Goal: Information Seeking & Learning: Check status

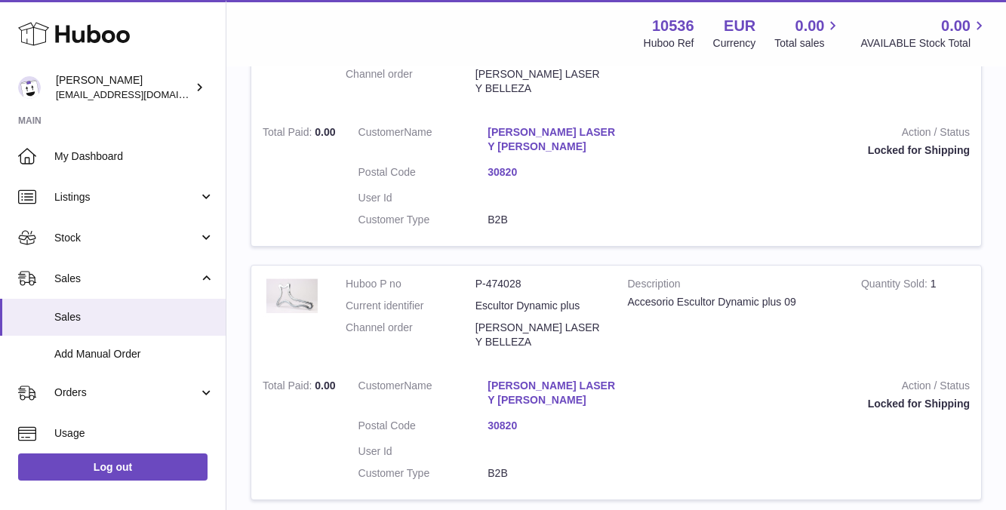
scroll to position [637, 0]
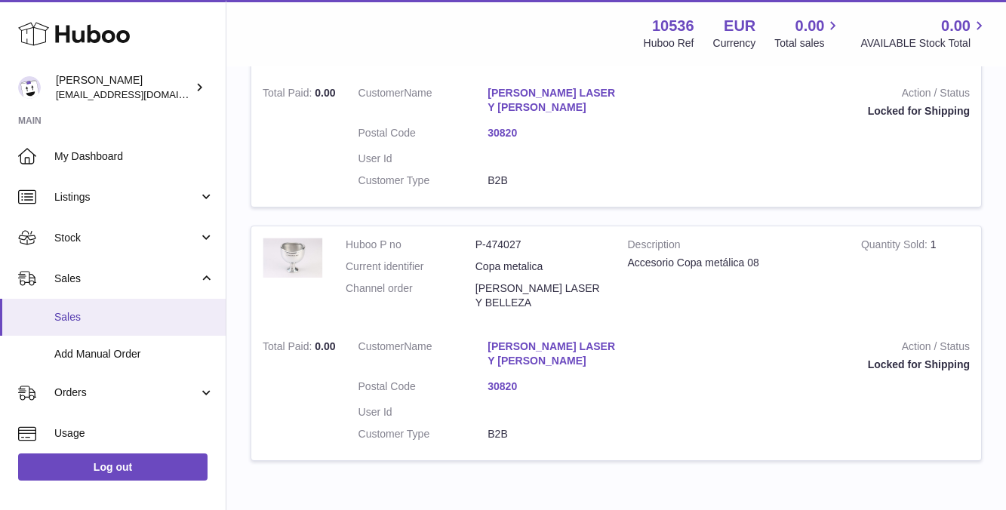
click at [158, 311] on span "Sales" at bounding box center [134, 317] width 160 height 14
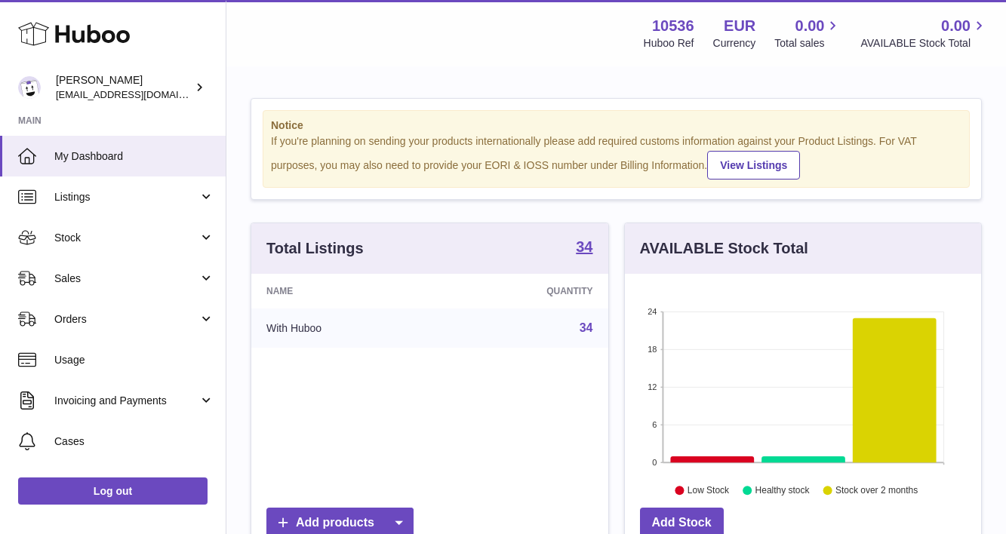
scroll to position [235, 356]
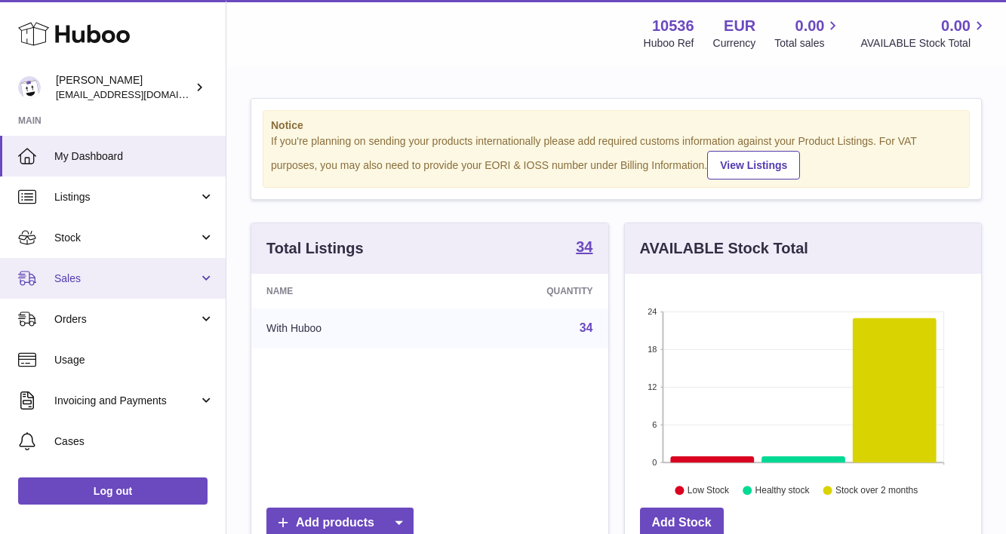
click at [84, 268] on link "Sales" at bounding box center [113, 278] width 226 height 41
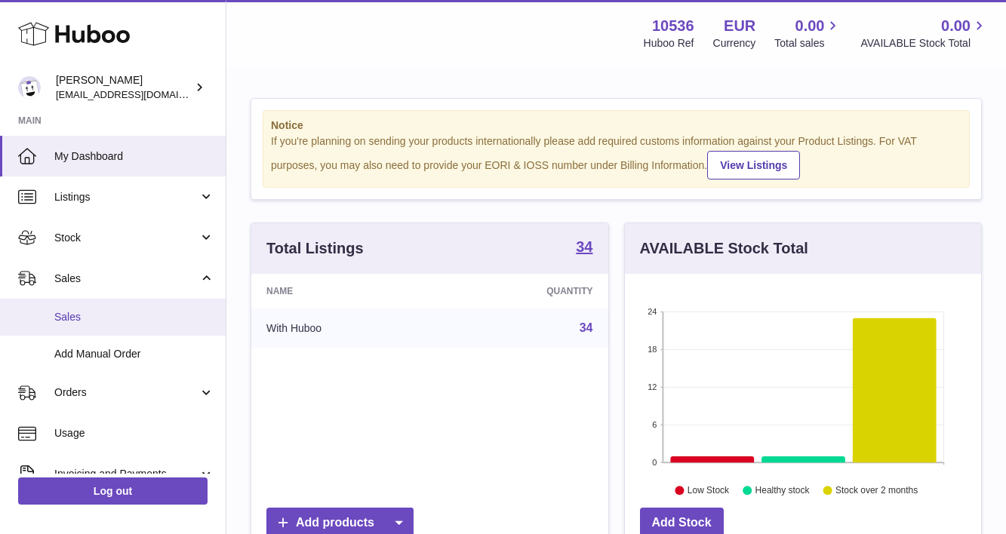
click at [95, 304] on link "Sales" at bounding box center [113, 317] width 226 height 37
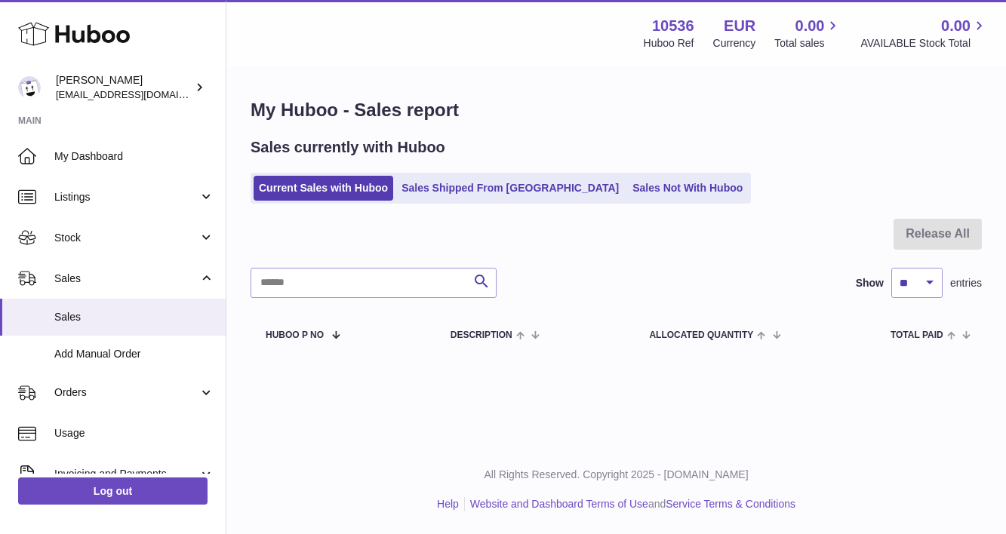
click at [513, 201] on ul "Current Sales with Huboo Sales Shipped From Huboo Sales Not With Huboo" at bounding box center [500, 188] width 500 height 31
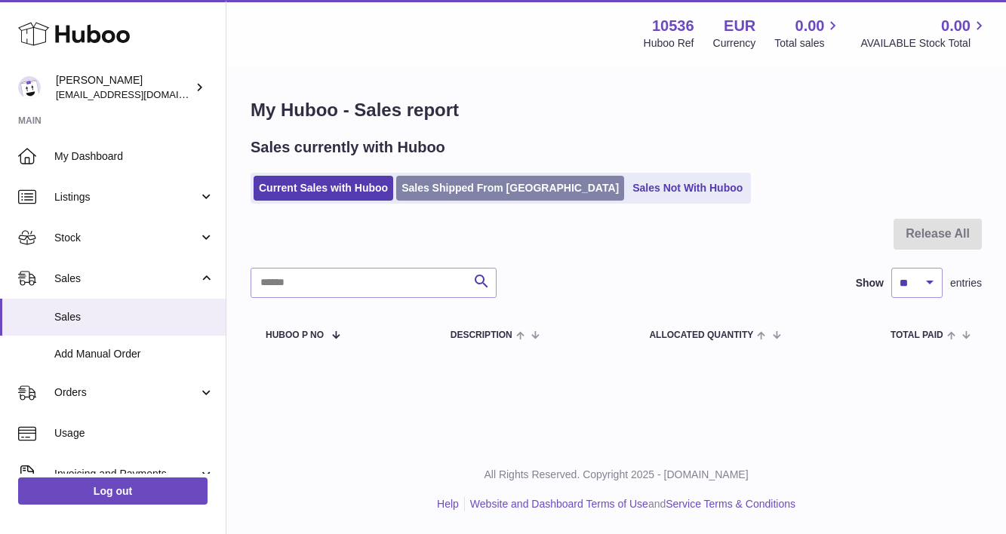
click at [502, 183] on link "Sales Shipped From Huboo" at bounding box center [510, 188] width 228 height 25
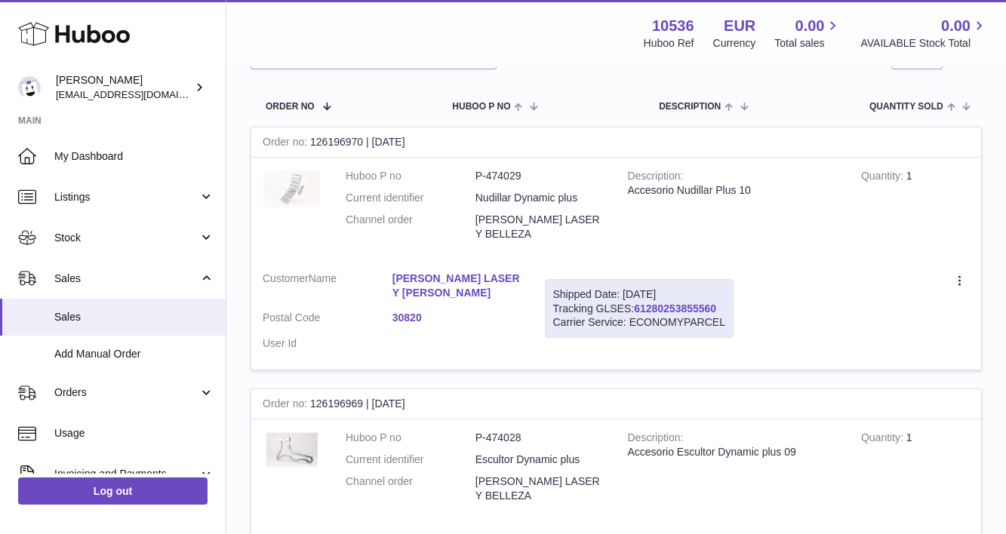
click at [686, 302] on link "61280253855560" at bounding box center [675, 308] width 82 height 12
click at [453, 272] on link "ISABEL MARTINEZ LASER Y BEL" at bounding box center [457, 286] width 130 height 29
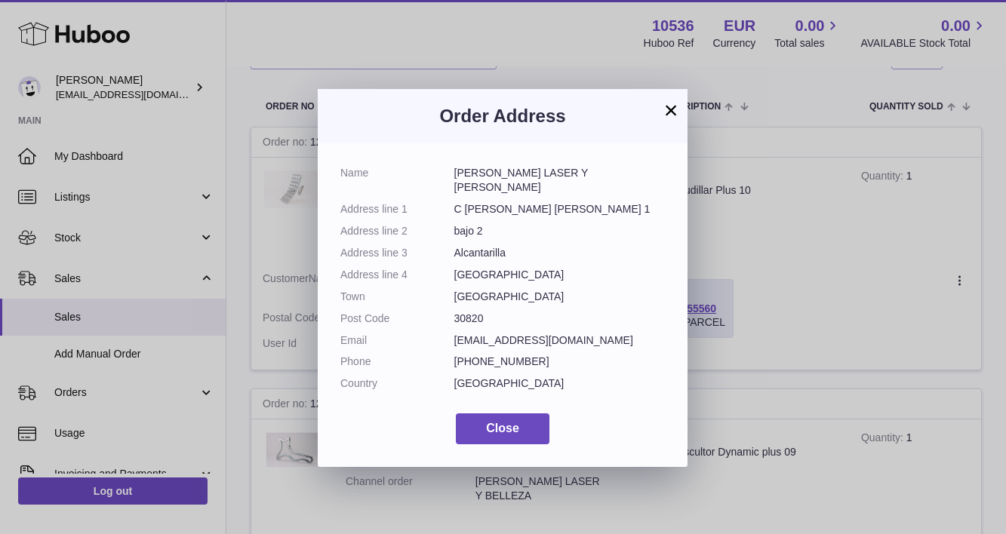
click at [674, 103] on button "×" at bounding box center [671, 110] width 18 height 18
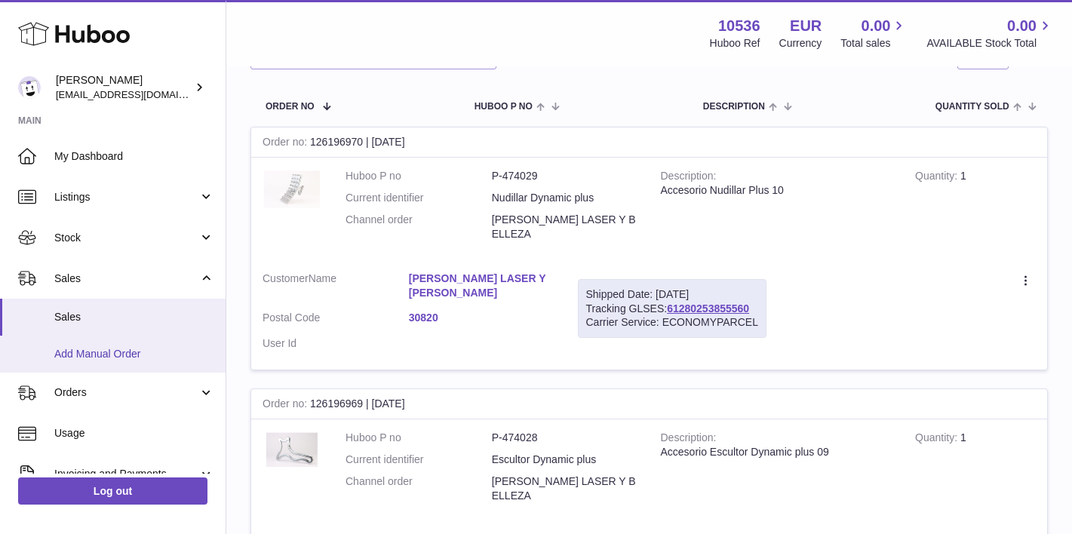
click at [176, 356] on span "Add Manual Order" at bounding box center [134, 354] width 160 height 14
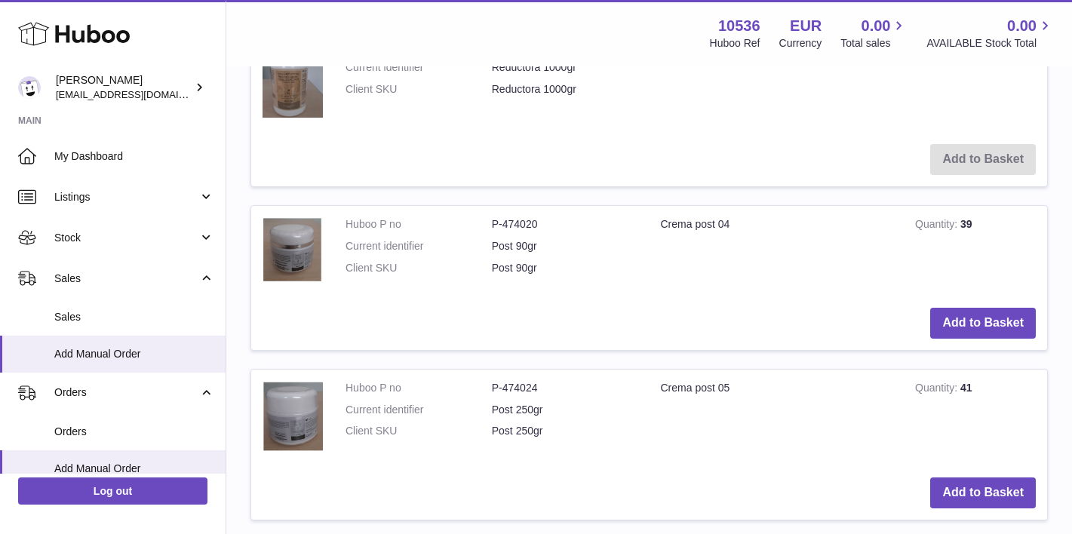
scroll to position [431, 0]
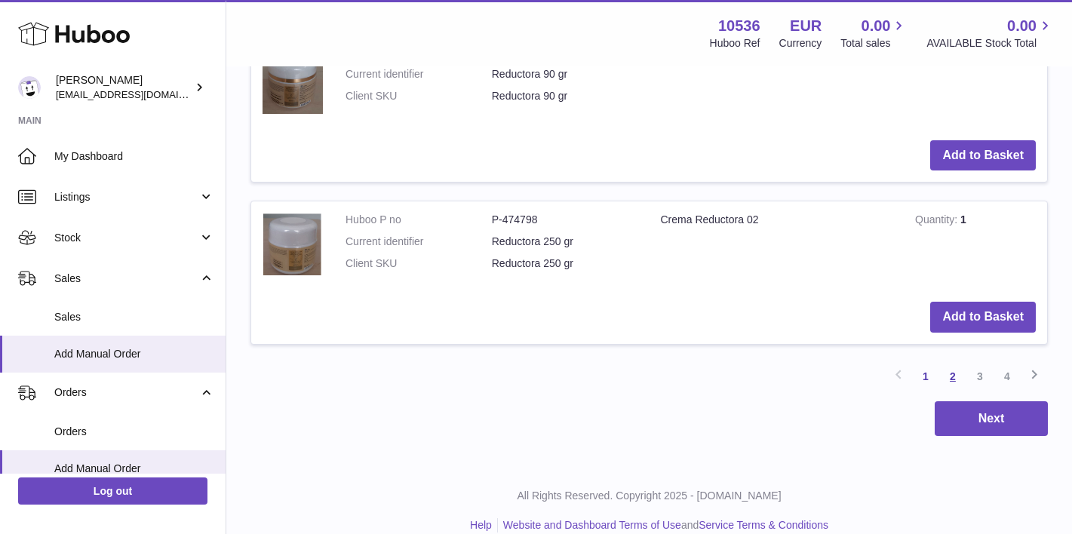
click at [957, 363] on link "2" at bounding box center [952, 376] width 27 height 27
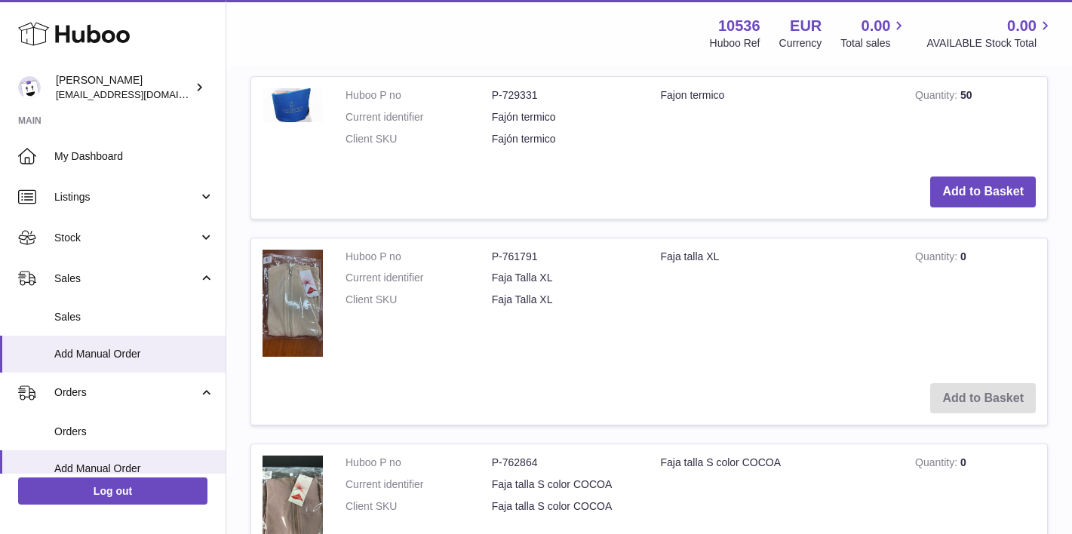
scroll to position [1782, 0]
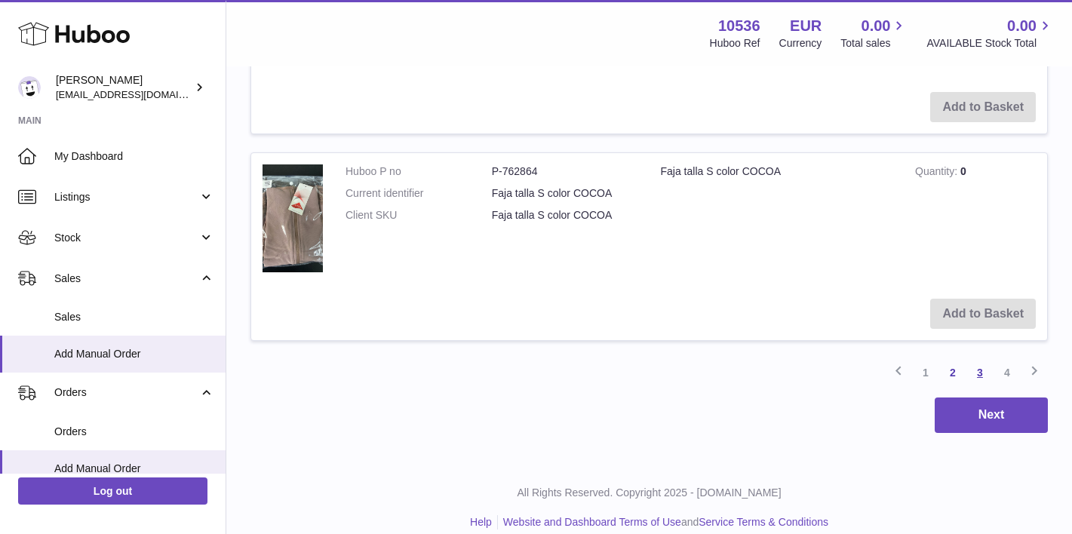
click at [987, 359] on link "3" at bounding box center [979, 372] width 27 height 27
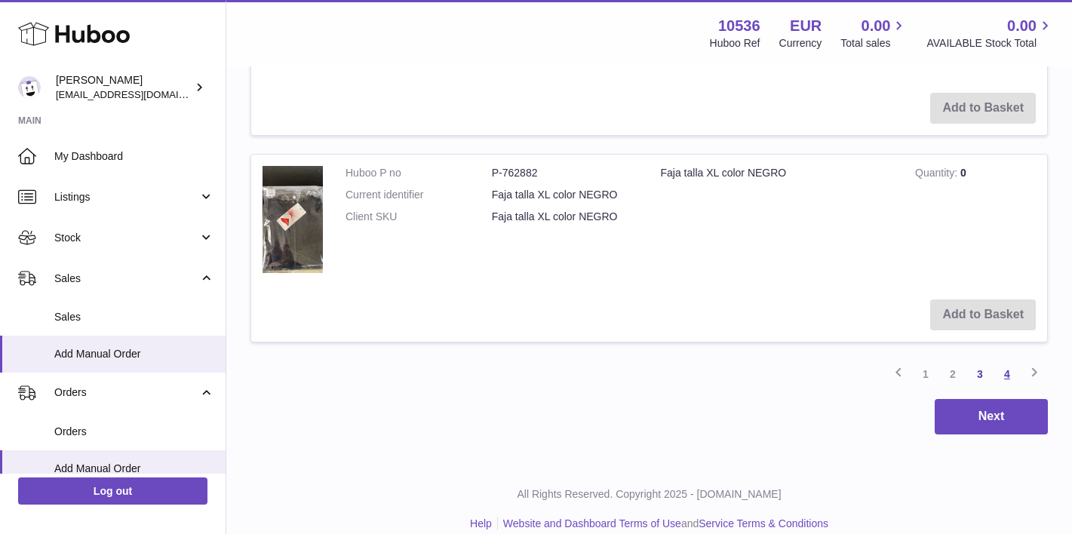
click at [1002, 361] on link "4" at bounding box center [1006, 374] width 27 height 27
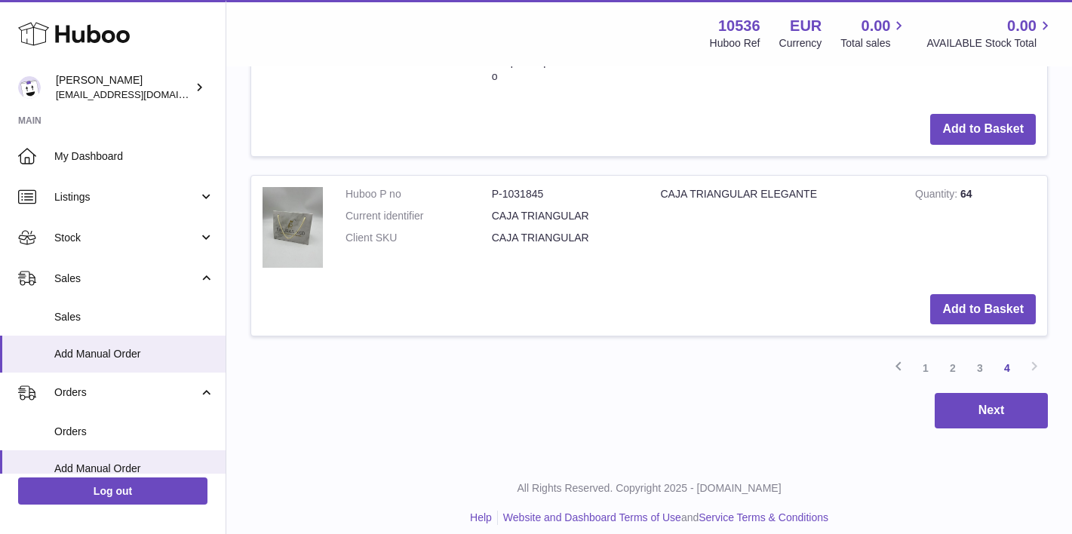
scroll to position [767, 0]
click at [983, 358] on link "3" at bounding box center [979, 368] width 27 height 27
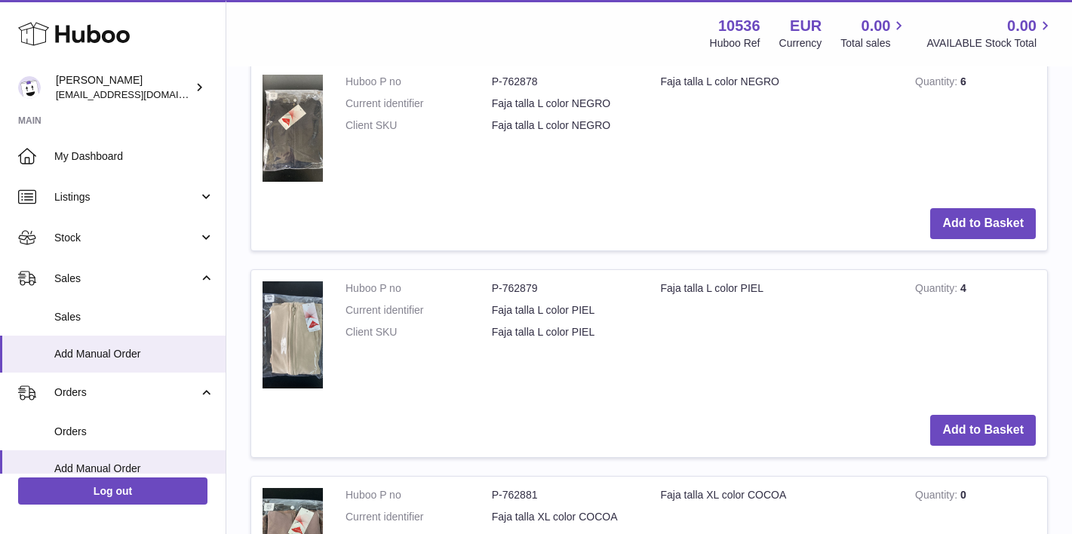
scroll to position [1655, 0]
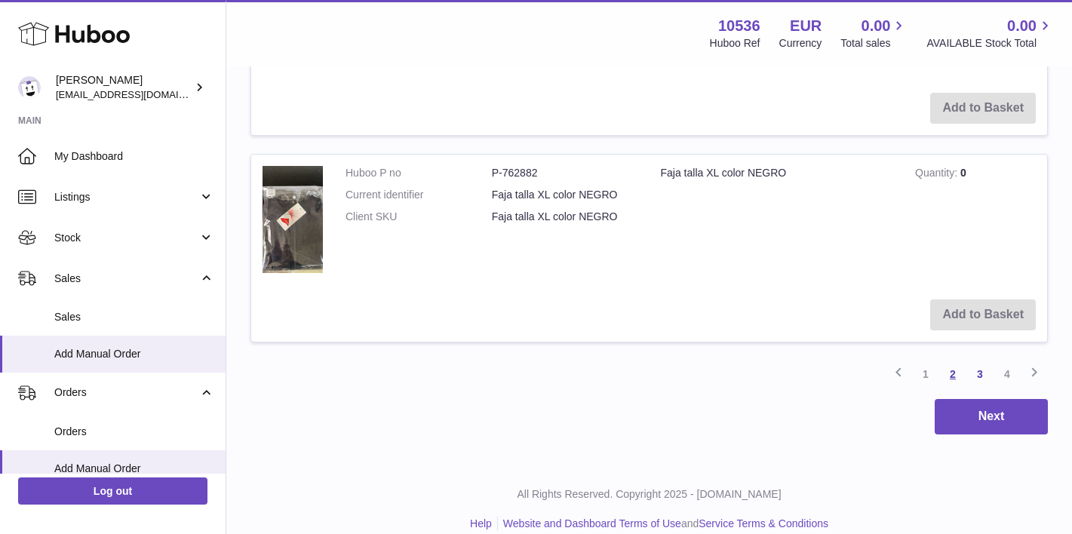
click at [951, 361] on link "2" at bounding box center [952, 374] width 27 height 27
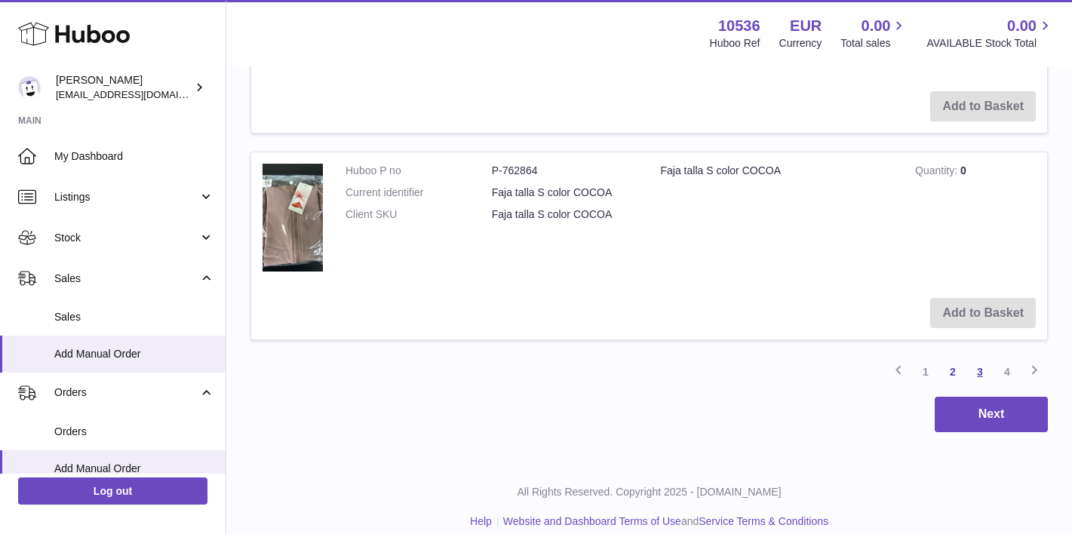
scroll to position [2052, 0]
click at [972, 359] on link "3" at bounding box center [979, 372] width 27 height 27
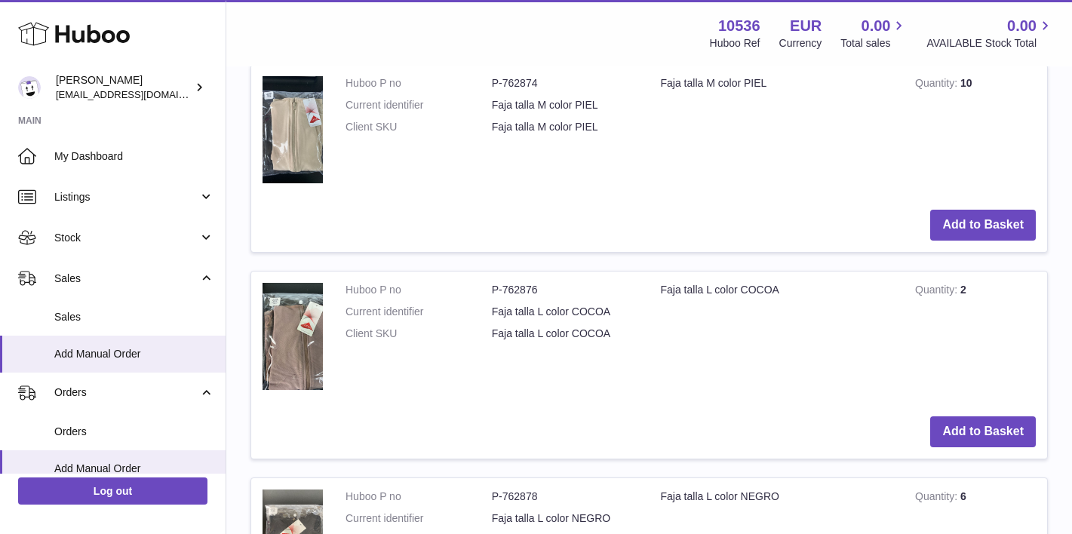
scroll to position [1227, 0]
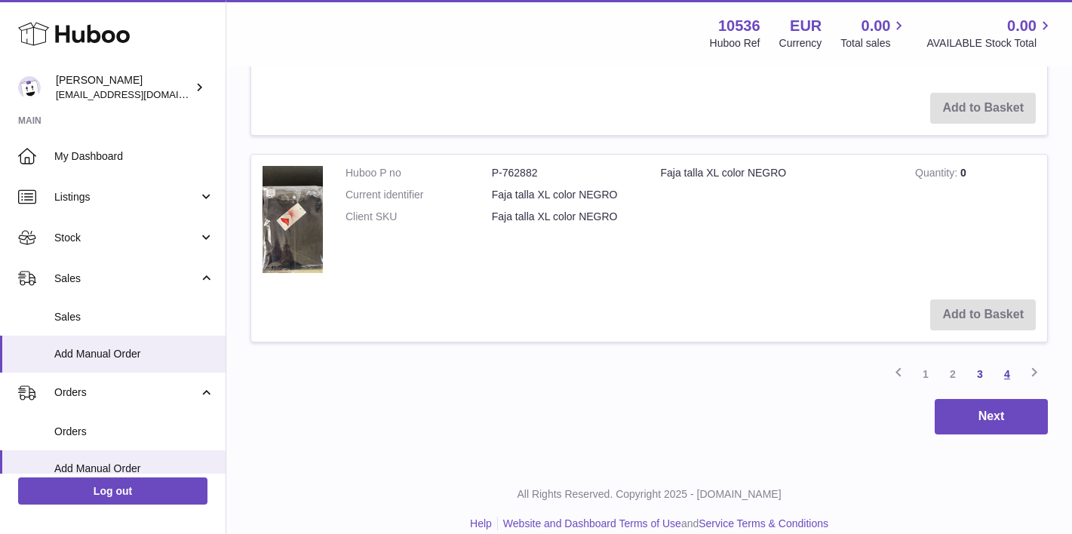
click at [1002, 361] on link "4" at bounding box center [1006, 374] width 27 height 27
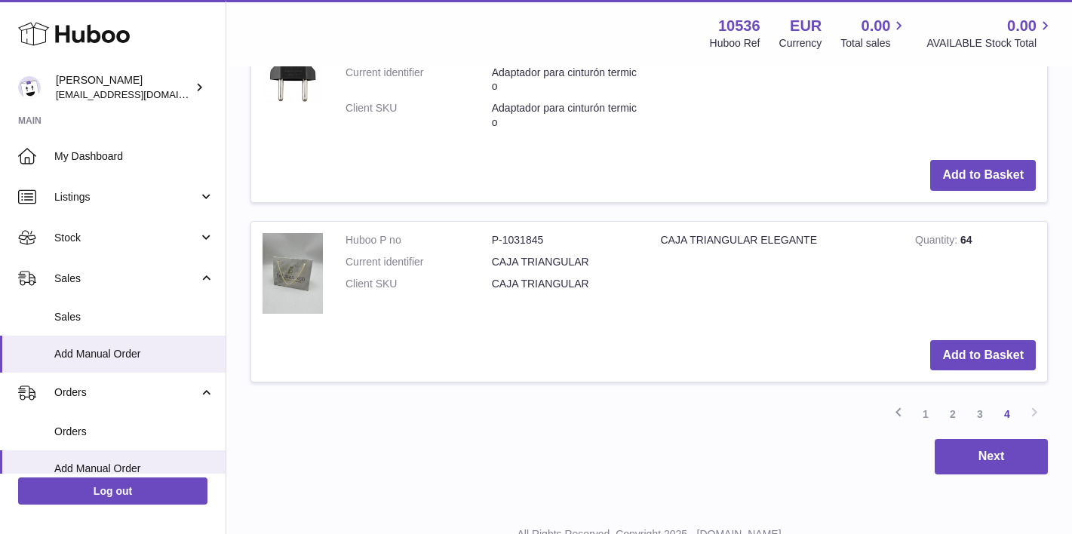
scroll to position [822, 0]
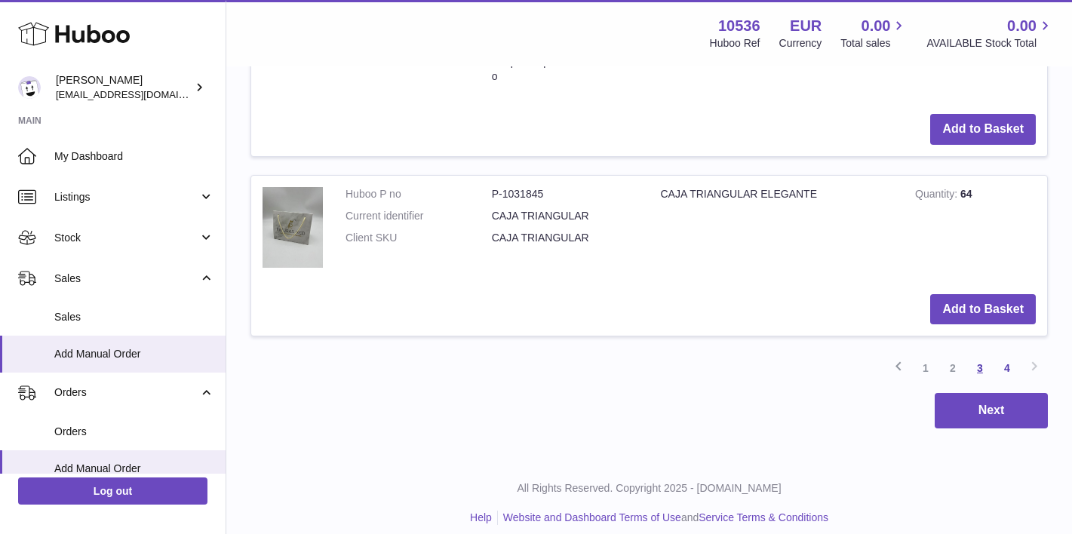
click at [982, 355] on link "3" at bounding box center [979, 368] width 27 height 27
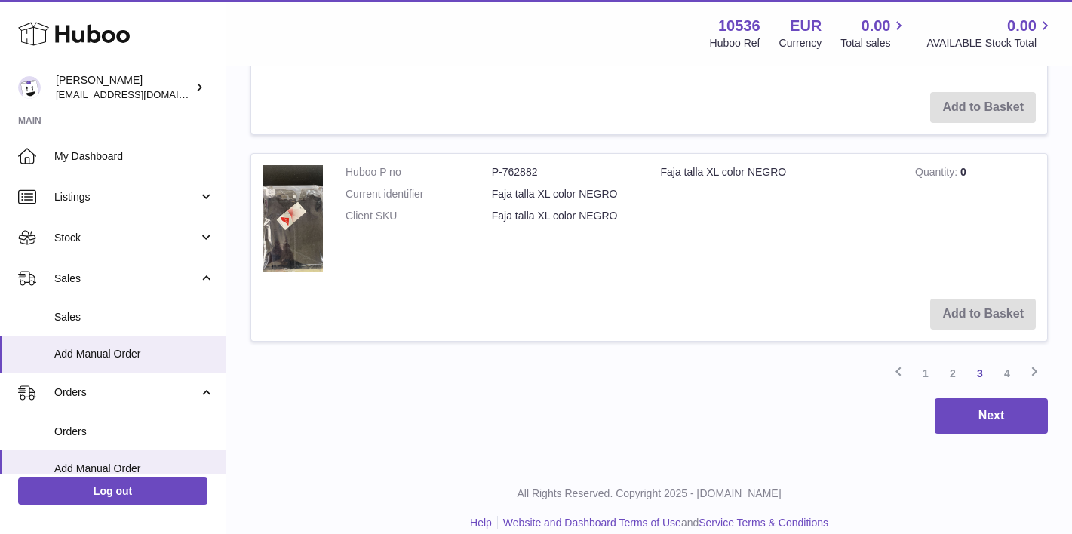
scroll to position [2178, 0]
click at [950, 363] on link "2" at bounding box center [952, 374] width 27 height 27
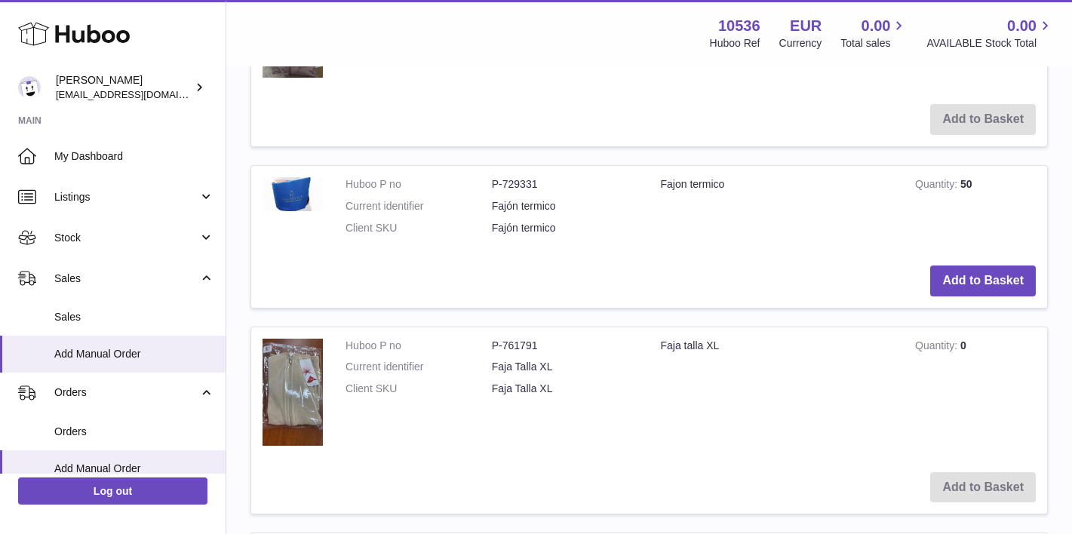
scroll to position [1710, 0]
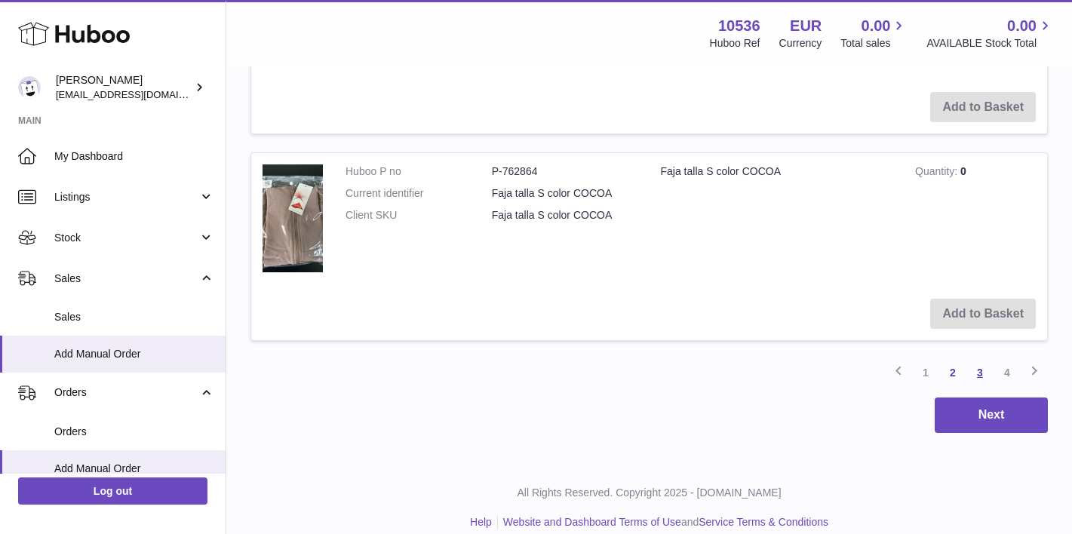
click at [987, 359] on link "3" at bounding box center [979, 372] width 27 height 27
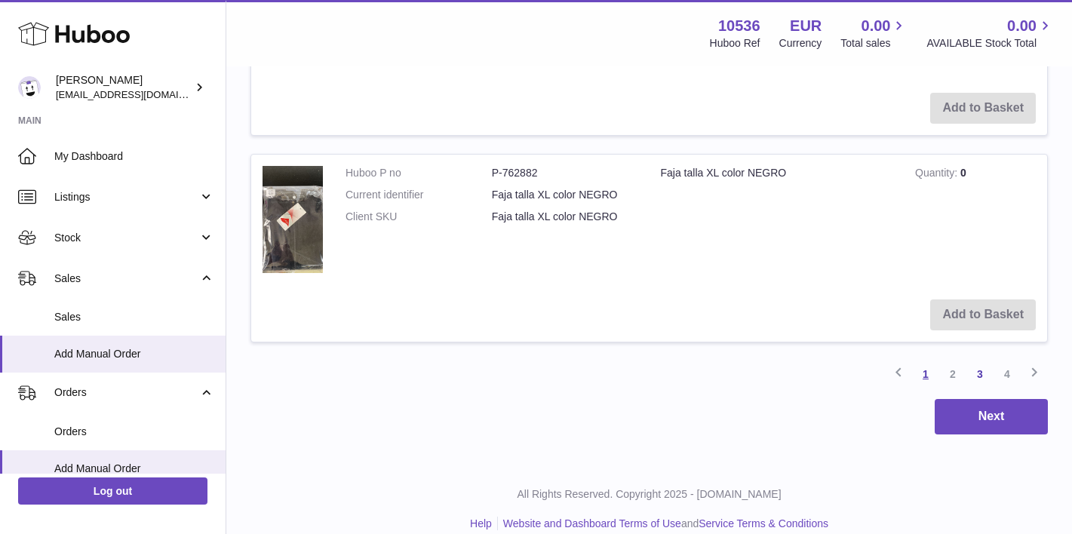
click at [932, 361] on link "1" at bounding box center [925, 374] width 27 height 27
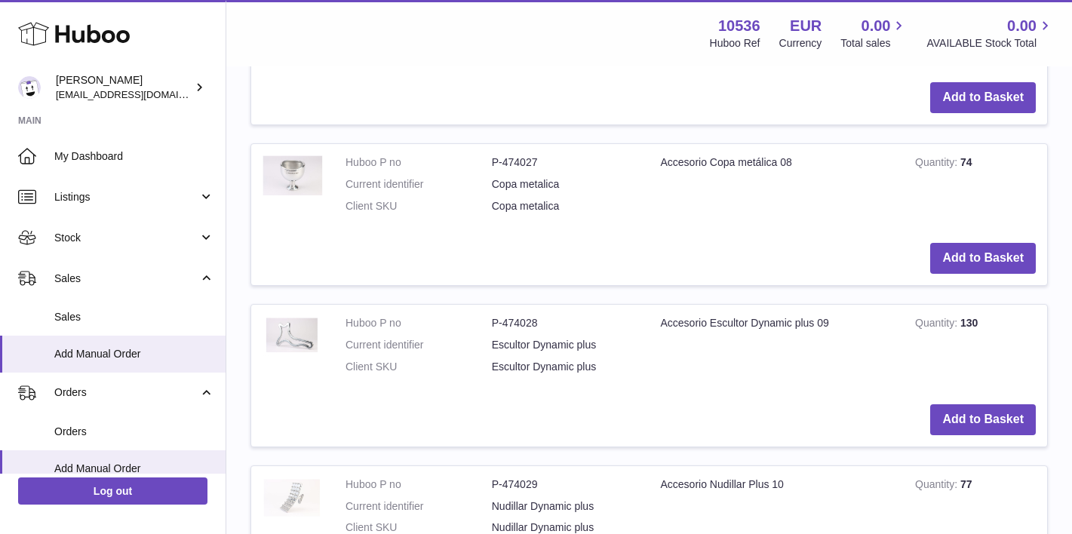
scroll to position [1190, 0]
